Goal: Task Accomplishment & Management: Manage account settings

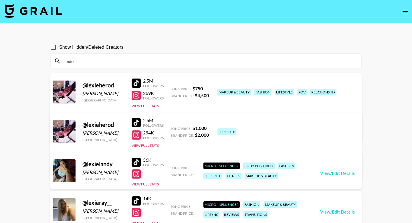
click at [118, 65] on input "lexie" at bounding box center [209, 60] width 297 height 9
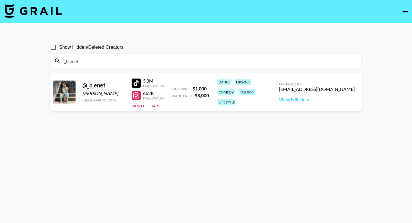
click at [143, 62] on input "_b.enet" at bounding box center [209, 60] width 297 height 9
paste input "brodyschneitzer"
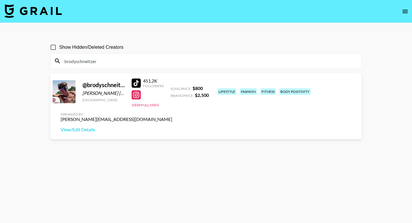
click at [150, 63] on input "brodyschneitzer" at bounding box center [209, 60] width 297 height 9
paste input "_famousdebo38"
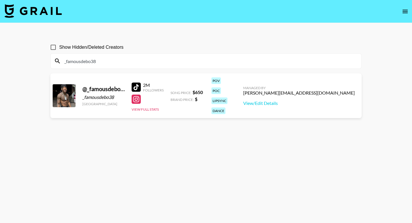
click at [133, 59] on input "_famousdebo38" at bounding box center [209, 60] width 297 height 9
paste input "mackandmia"
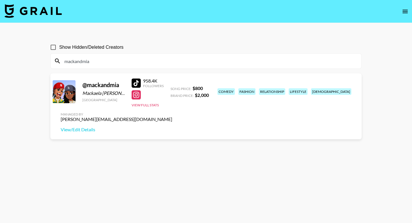
click at [95, 59] on input "mackandmia" at bounding box center [209, 60] width 297 height 9
paste input "reneeadjo"
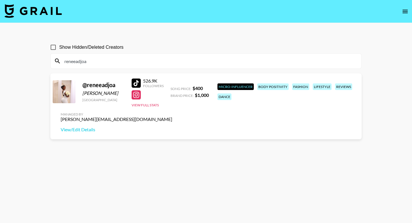
click at [156, 64] on input "reneeadjoa" at bounding box center [209, 60] width 297 height 9
paste input "[PERSON_NAME].tiara1"
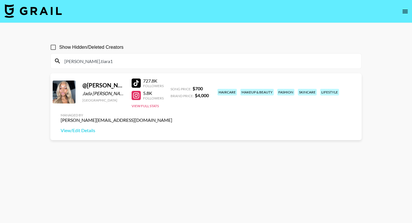
click at [158, 63] on input "[PERSON_NAME].tiara1" at bounding box center [209, 60] width 297 height 9
paste input "ennewmannn"
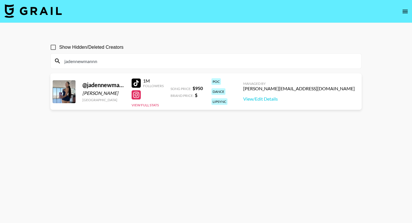
click at [133, 62] on input "jadennewmannn" at bounding box center [209, 60] width 297 height 9
paste input "pyt.kellyyy"
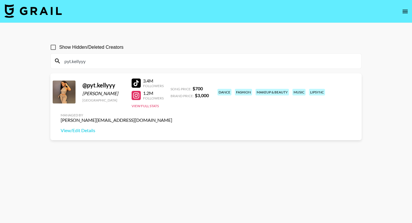
type input "pyt.kellyyy"
click at [407, 15] on button "open drawer" at bounding box center [404, 11] width 11 height 11
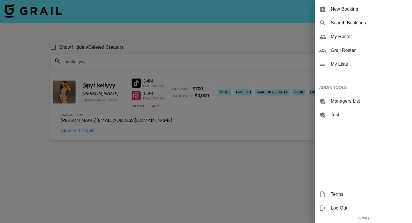
click at [335, 67] on span "My Lists" at bounding box center [369, 64] width 77 height 7
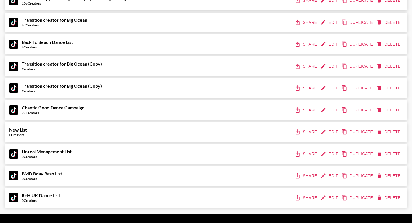
scroll to position [155, 0]
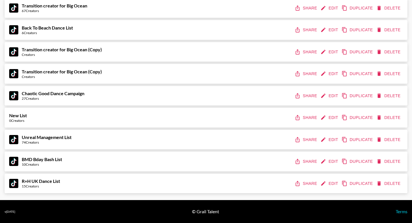
click at [357, 161] on button "Duplicate" at bounding box center [357, 161] width 35 height 11
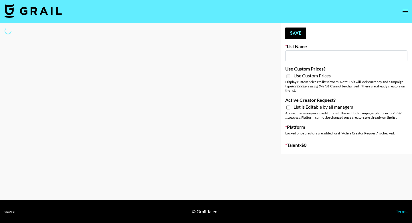
type input "BMD Bday Bash List (Copy)"
select select "Song"
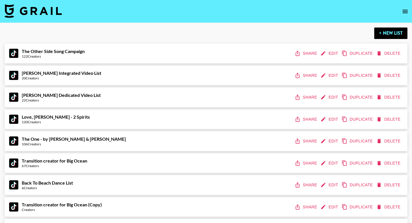
scroll to position [155, 0]
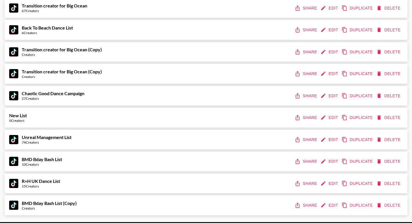
click at [301, 152] on div "BMD Bday Bash List 10 Creators Share Edit Duplicate Delete" at bounding box center [206, 161] width 403 height 20
click at [302, 161] on button "Share" at bounding box center [307, 161] width 26 height 11
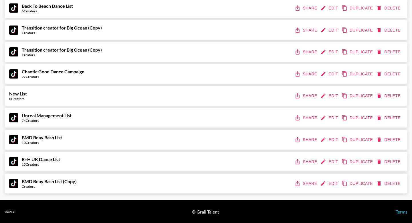
click at [391, 183] on button "Delete" at bounding box center [389, 183] width 28 height 11
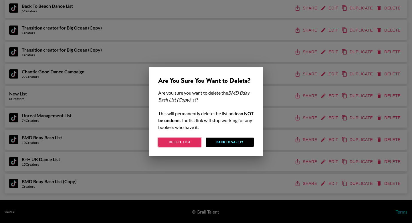
click at [193, 141] on button "Delete List" at bounding box center [179, 141] width 43 height 9
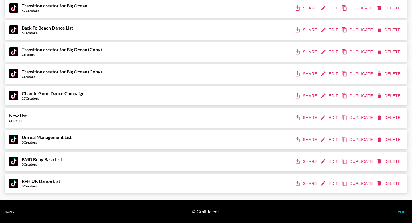
scroll to position [155, 0]
click at [301, 185] on button "Share" at bounding box center [307, 183] width 26 height 11
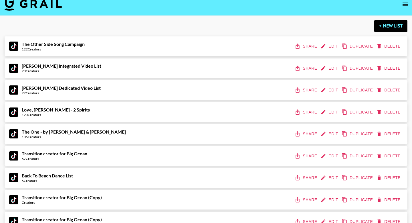
scroll to position [0, 0]
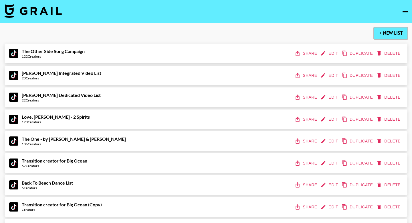
click at [384, 29] on button "+ New List" at bounding box center [390, 32] width 33 height 11
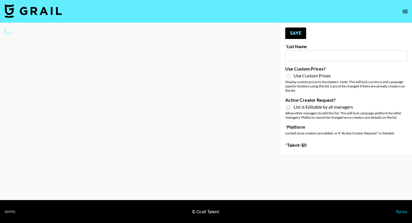
type input "New List"
select select "Song"
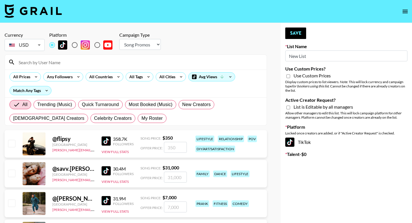
click at [305, 56] on input "New List" at bounding box center [346, 55] width 122 height 11
click at [310, 59] on input "New LisIt" at bounding box center [346, 55] width 122 height 11
type input "Interscope Song Promo List"
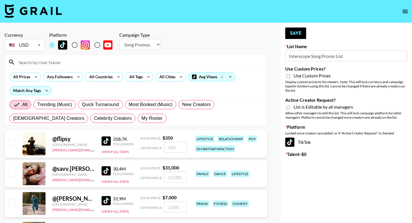
click at [288, 108] on input "Active Creator Request?" at bounding box center [288, 107] width 4 height 5
checkbox input "true"
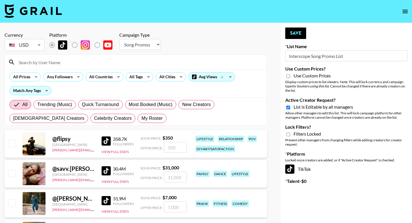
click at [288, 135] on input "Lock Filters?" at bounding box center [288, 134] width 4 height 5
checkbox input "true"
click at [110, 77] on div "All Countries" at bounding box center [100, 76] width 28 height 9
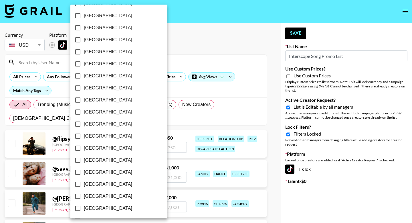
scroll to position [445, 0]
click at [76, 195] on input "[GEOGRAPHIC_DATA]" at bounding box center [78, 195] width 12 height 12
checkbox input "true"
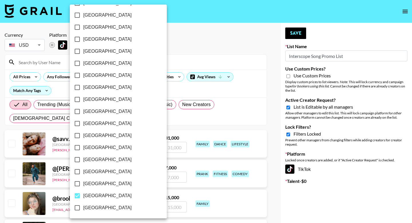
click at [229, 38] on div at bounding box center [206, 111] width 412 height 223
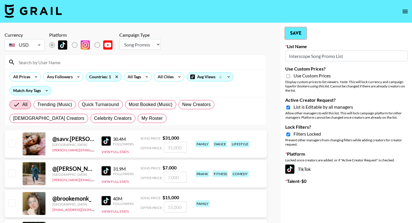
click at [296, 35] on button "Save" at bounding box center [295, 32] width 21 height 11
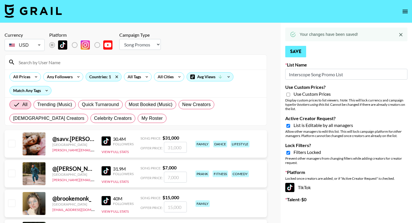
click at [292, 32] on icon at bounding box center [292, 34] width 5 height 5
click at [405, 11] on icon "open drawer" at bounding box center [405, 11] width 7 height 7
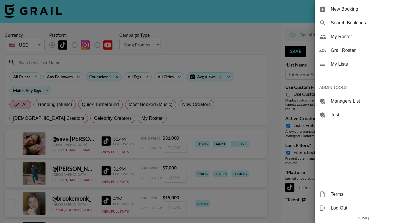
click at [353, 66] on span "My Lists" at bounding box center [369, 64] width 77 height 7
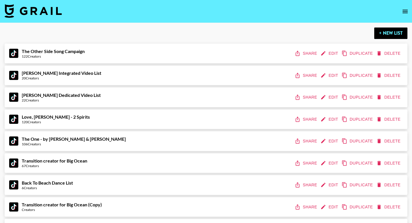
scroll to position [177, 0]
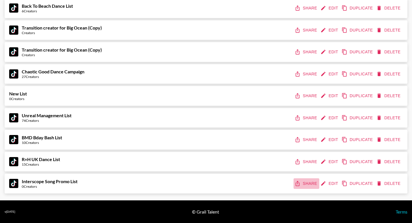
click at [307, 183] on button "Share" at bounding box center [307, 183] width 26 height 11
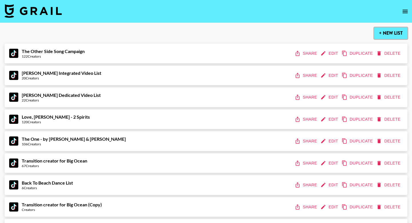
click at [387, 31] on button "+ New List" at bounding box center [390, 32] width 33 height 11
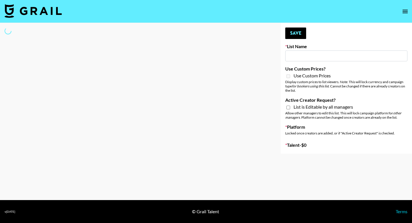
type input "New List"
select select "Song"
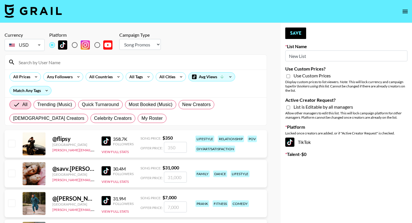
click at [292, 59] on input "New List" at bounding box center [346, 55] width 122 height 11
click at [308, 54] on input "New ListNic" at bounding box center [346, 55] width 122 height 11
type input "Nicklback - Rockstar"
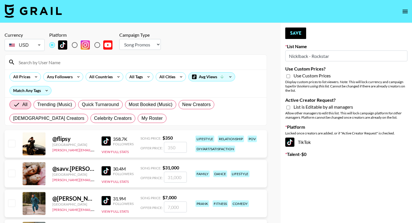
click at [289, 108] on input "Active Creator Request?" at bounding box center [288, 107] width 4 height 5
checkbox input "true"
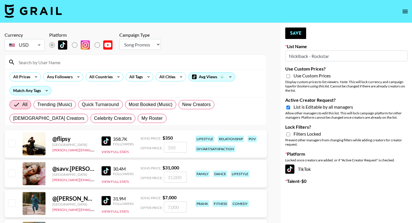
click at [288, 133] on input "Lock Filters?" at bounding box center [288, 134] width 4 height 5
checkbox input "true"
click at [95, 76] on div "All Countries" at bounding box center [100, 76] width 28 height 9
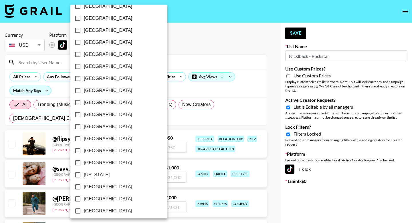
scroll to position [51, 0]
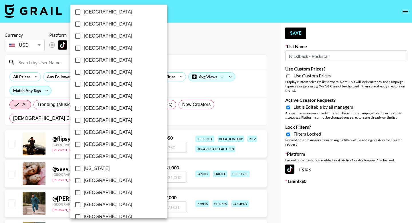
click at [78, 180] on input "[GEOGRAPHIC_DATA]" at bounding box center [78, 180] width 12 height 12
checkbox input "true"
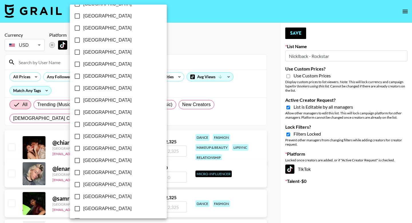
scroll to position [445, 0]
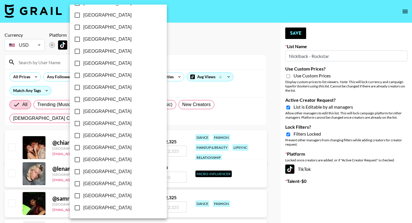
click at [75, 124] on input "[GEOGRAPHIC_DATA]" at bounding box center [77, 123] width 12 height 12
checkbox input "true"
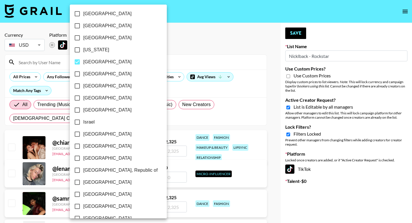
scroll to position [0, 0]
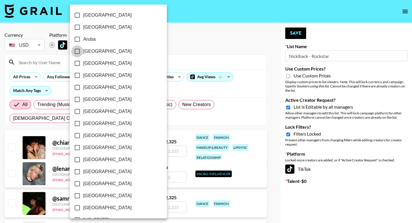
click at [77, 53] on input "[GEOGRAPHIC_DATA]" at bounding box center [77, 51] width 12 height 12
checkbox input "true"
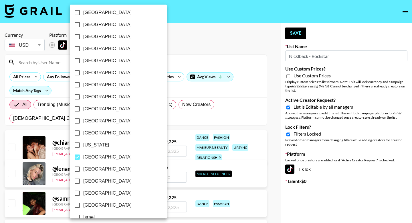
scroll to position [244, 0]
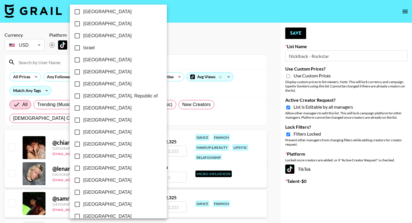
click at [77, 154] on input "[GEOGRAPHIC_DATA]" at bounding box center [77, 156] width 12 height 12
checkbox input "true"
click at [191, 45] on div at bounding box center [206, 111] width 412 height 223
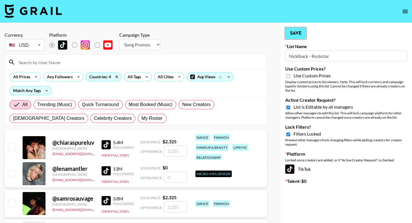
click at [297, 37] on button "Save" at bounding box center [295, 32] width 21 height 11
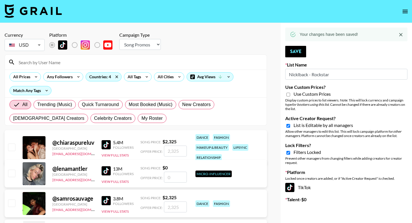
click at [408, 12] on icon "open drawer" at bounding box center [405, 11] width 7 height 7
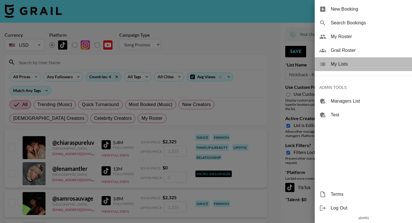
click at [346, 64] on span "My Lists" at bounding box center [369, 64] width 77 height 7
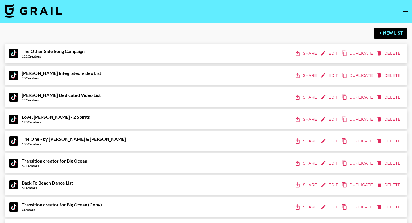
scroll to position [199, 0]
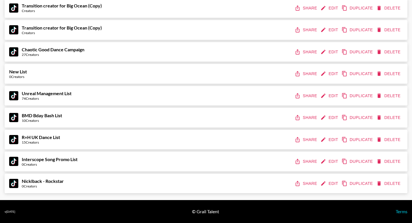
click at [303, 163] on button "Share" at bounding box center [307, 161] width 26 height 11
click at [307, 185] on button "Share" at bounding box center [307, 183] width 26 height 11
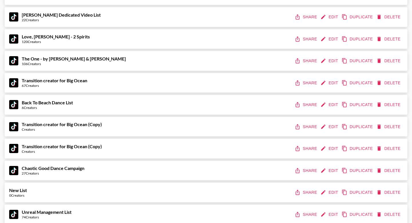
scroll to position [0, 0]
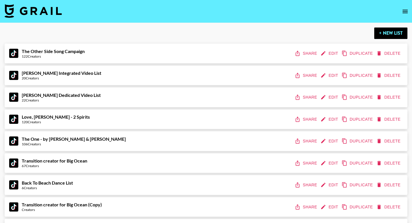
click at [48, 15] on img at bounding box center [33, 11] width 57 height 14
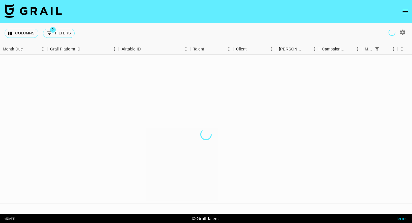
click at [403, 11] on icon "open drawer" at bounding box center [405, 11] width 7 height 7
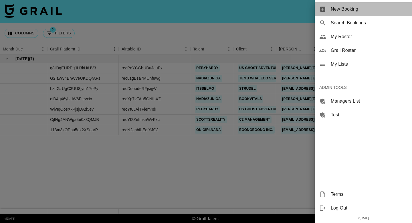
click at [344, 10] on span "New Booking" at bounding box center [369, 9] width 77 height 7
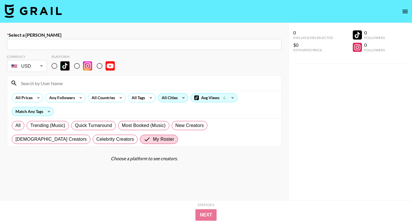
click at [171, 100] on div "All Cities" at bounding box center [168, 97] width 21 height 9
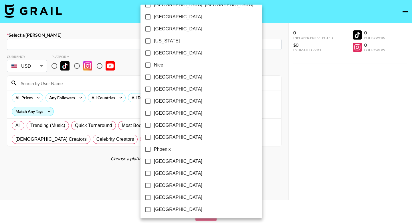
scroll to position [641, 0]
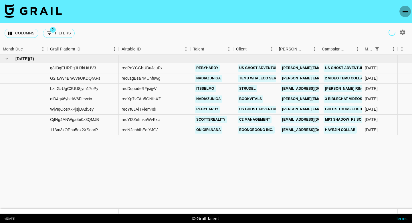
click at [407, 12] on icon "open drawer" at bounding box center [405, 11] width 7 height 7
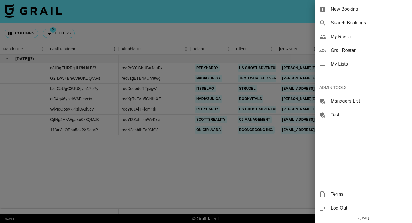
click at [359, 65] on span "My Lists" at bounding box center [369, 64] width 77 height 7
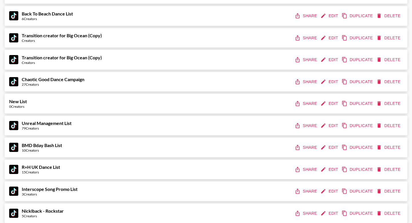
scroll to position [199, 0]
